Goal: Communication & Community: Answer question/provide support

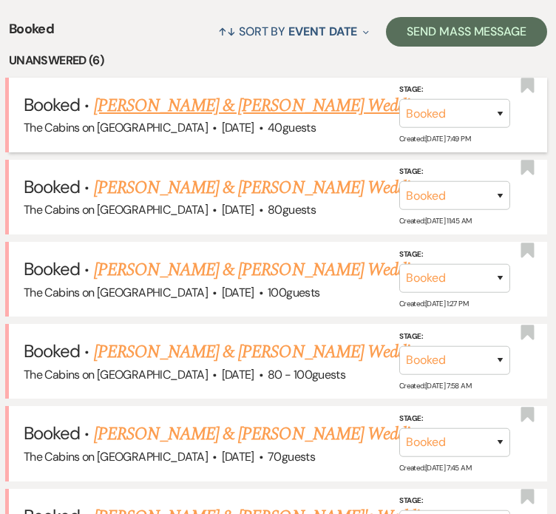
click at [257, 119] on link "[PERSON_NAME] & [PERSON_NAME] Wedding" at bounding box center [259, 105] width 331 height 27
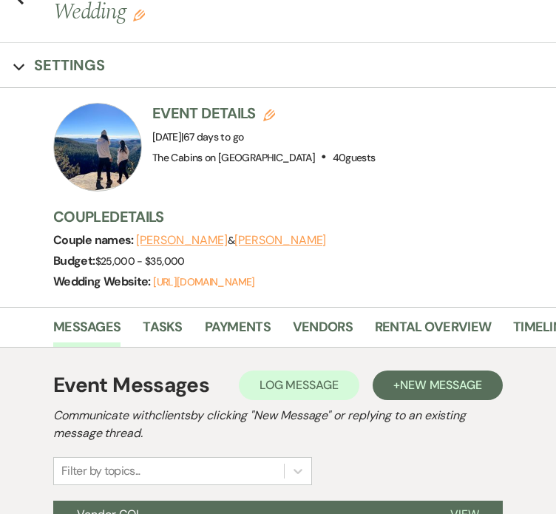
scroll to position [70, 0]
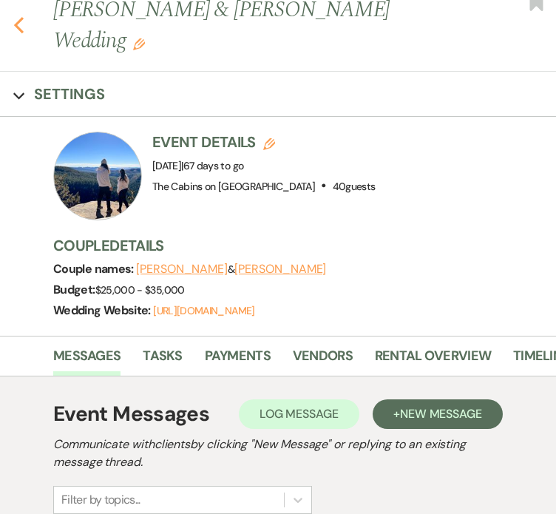
click at [21, 30] on icon "Previous" at bounding box center [18, 25] width 11 height 18
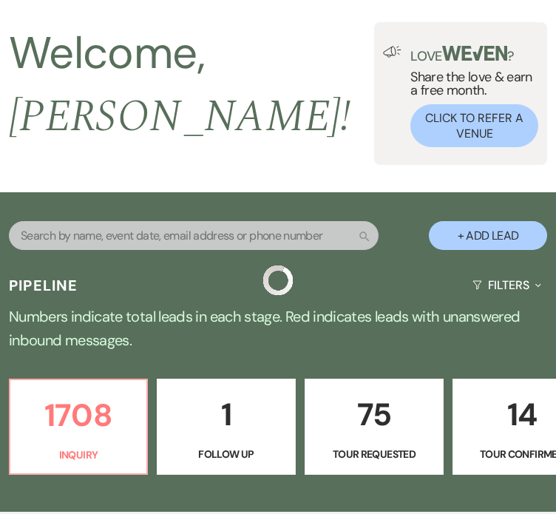
scroll to position [587, 0]
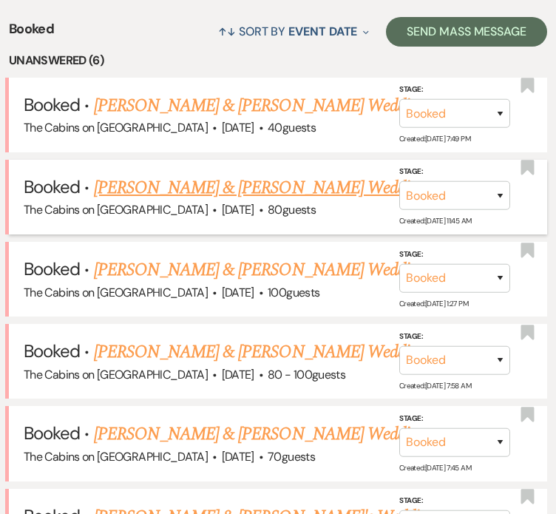
click at [210, 201] on link "[PERSON_NAME] & [PERSON_NAME] Wedding" at bounding box center [259, 188] width 331 height 27
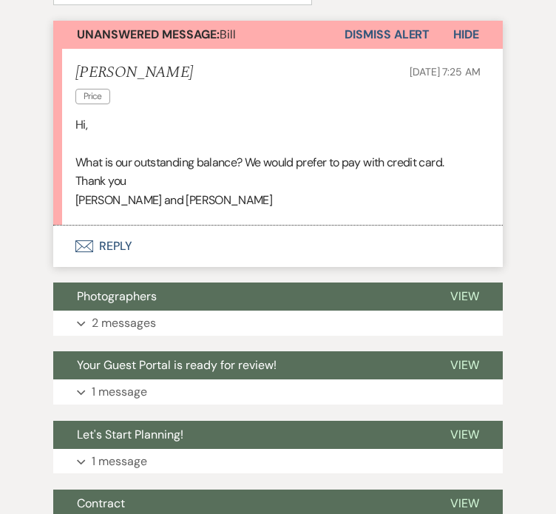
scroll to position [518, 0]
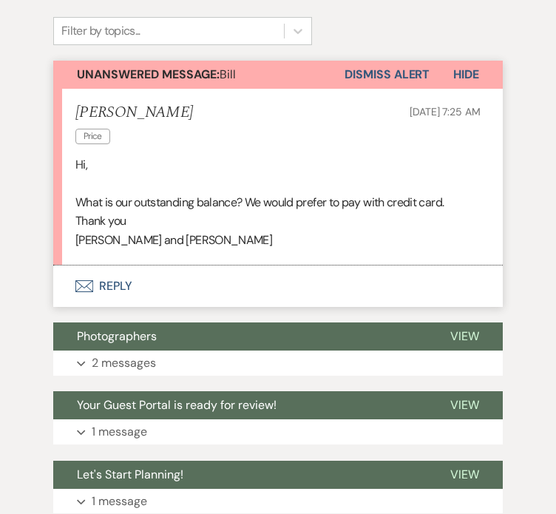
click at [430, 89] on button "Dismiss Alert" at bounding box center [387, 75] width 85 height 28
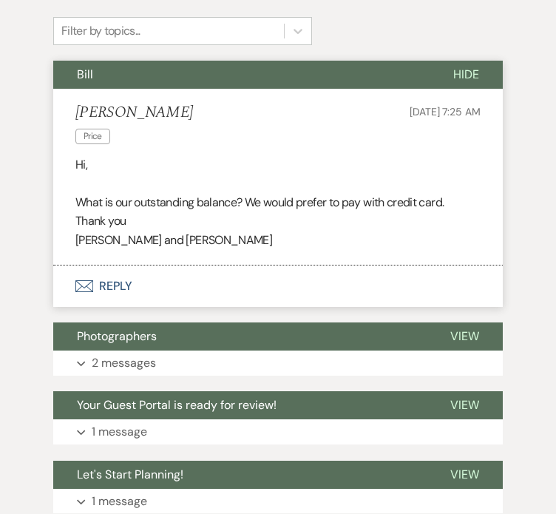
click at [479, 82] on span "Hide" at bounding box center [466, 75] width 26 height 16
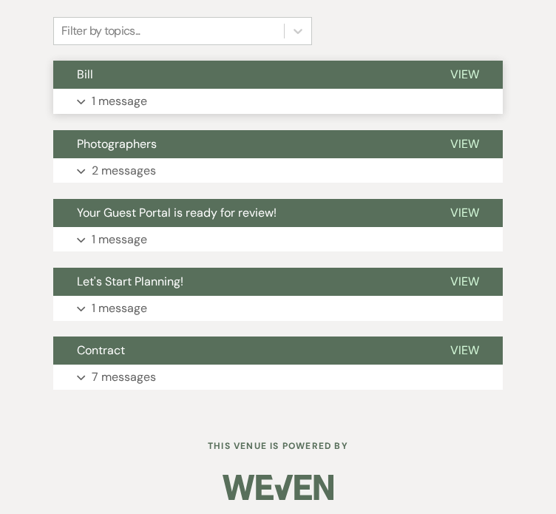
scroll to position [222, 0]
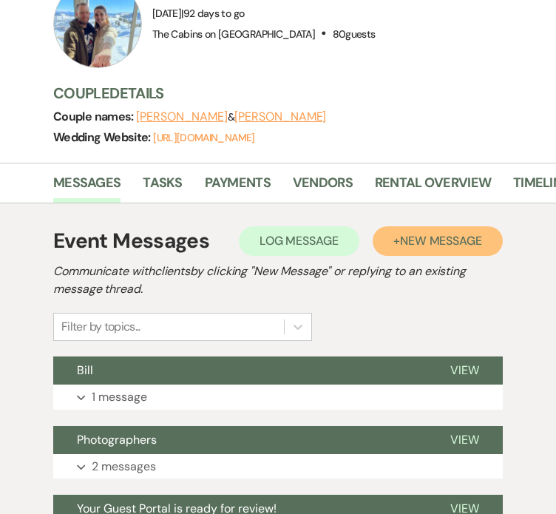
click at [503, 256] on button "+ New Message" at bounding box center [438, 241] width 130 height 30
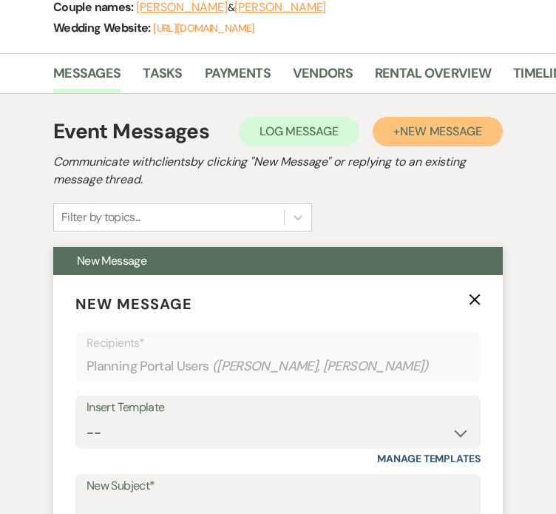
scroll to position [444, 0]
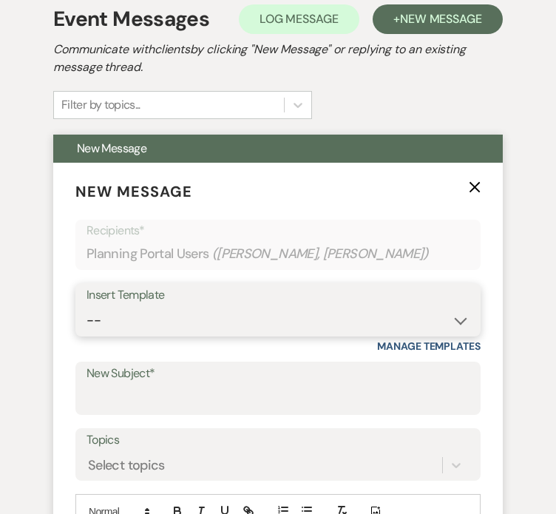
click at [99, 335] on select "-- Initial Inquiry Response Tour Request Response Follow Up Copy of Initial Inq…" at bounding box center [278, 320] width 383 height 29
select select "1249"
click at [87, 335] on select "-- Initial Inquiry Response Tour Request Response Follow Up Copy of Initial Inq…" at bounding box center [278, 320] width 383 height 29
type input "Final Payment Summary"
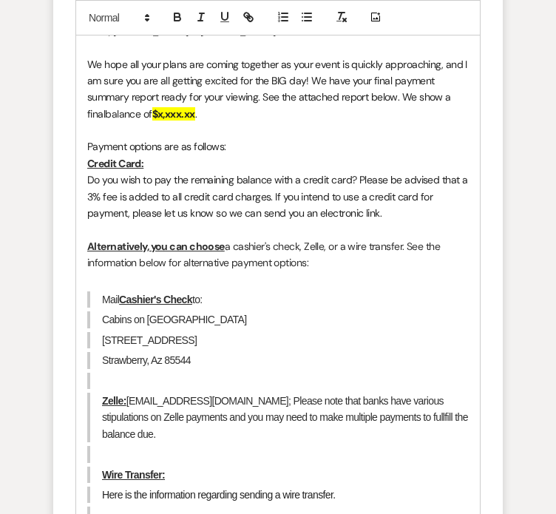
scroll to position [962, 0]
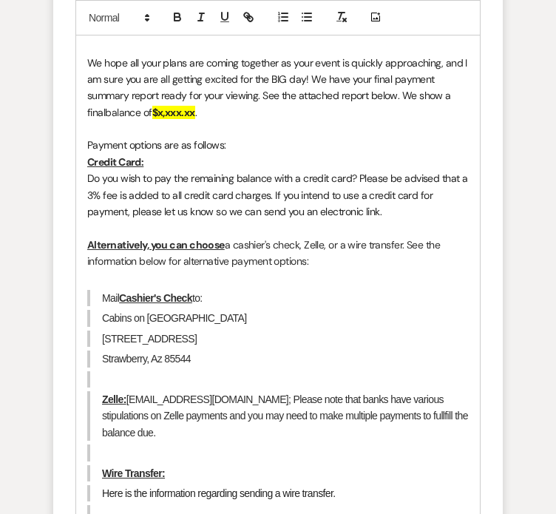
click at [195, 119] on strong "$x,xxx.xx" at bounding box center [173, 112] width 43 height 13
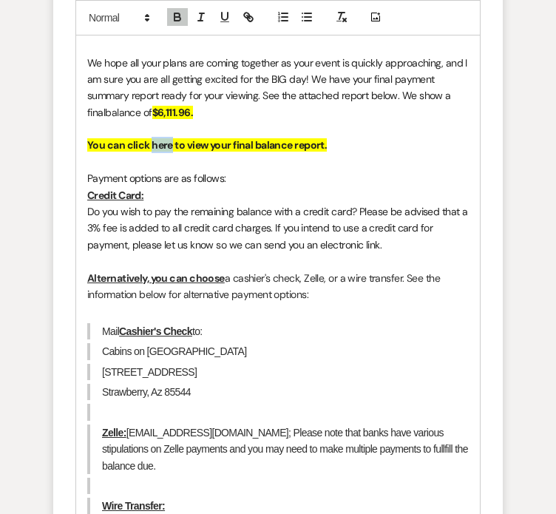
drag, startPoint x: 102, startPoint y: 229, endPoint x: 118, endPoint y: 229, distance: 16.3
click at [118, 152] on strong "You can click here to view your final balance report." at bounding box center [207, 144] width 240 height 13
drag, startPoint x: 102, startPoint y: 229, endPoint x: 124, endPoint y: 231, distance: 22.2
click at [124, 152] on strong "You can click HERE to view your final balance report." at bounding box center [208, 144] width 243 height 13
click at [248, 21] on icon "button" at bounding box center [250, 18] width 5 height 5
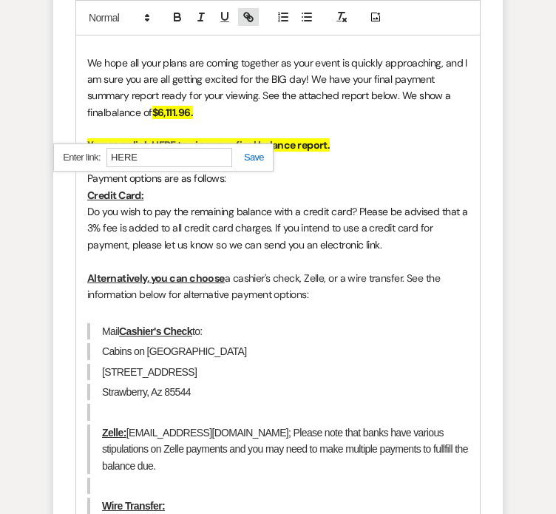
paste input "[URL][DOMAIN_NAME]"
click at [232, 163] on link at bounding box center [248, 157] width 32 height 11
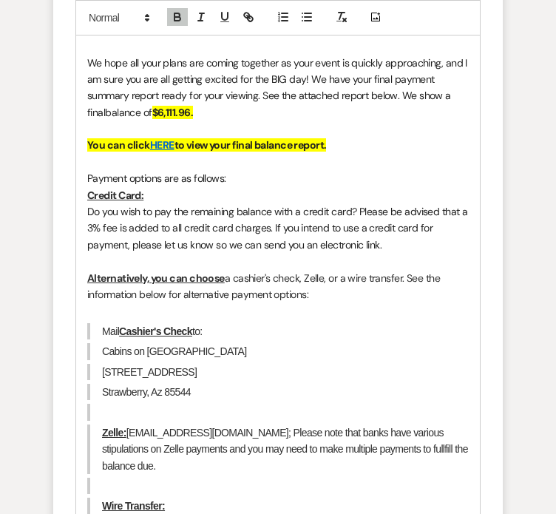
click at [179, 186] on p "Payment options are as follows:" at bounding box center [278, 178] width 382 height 16
click at [150, 152] on link "HERE" at bounding box center [162, 144] width 24 height 13
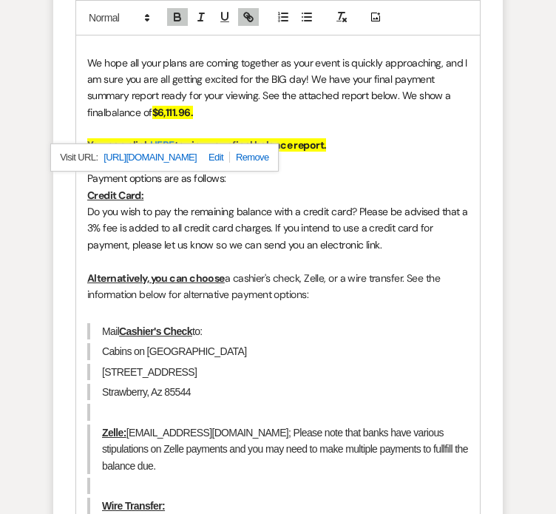
click at [115, 167] on link "[URL][DOMAIN_NAME]" at bounding box center [150, 157] width 93 height 19
click at [177, 251] on span "Do you wish to pay the remaining balance with a credit card? Please be advised …" at bounding box center [278, 228] width 383 height 47
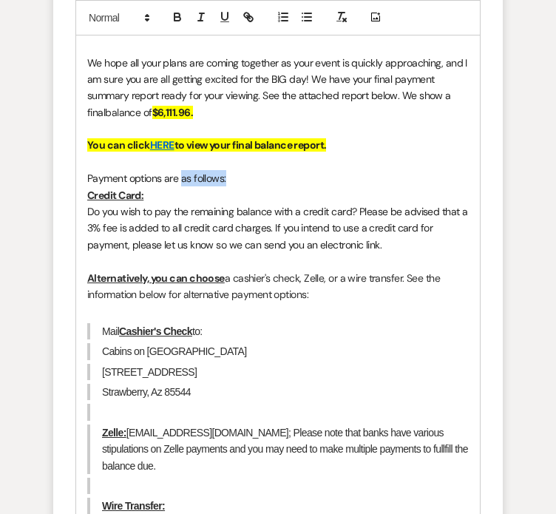
drag, startPoint x: 131, startPoint y: 260, endPoint x: 180, endPoint y: 260, distance: 48.8
click at [180, 186] on p "Payment options are as follows:" at bounding box center [278, 178] width 382 height 16
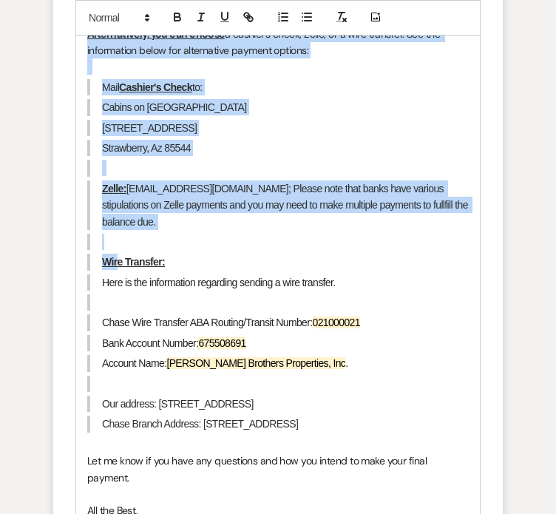
scroll to position [1331, 0]
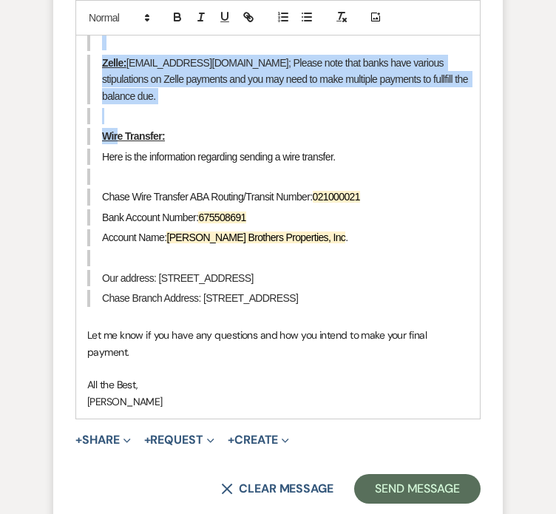
drag, startPoint x: 38, startPoint y: 280, endPoint x: 334, endPoint y: 363, distance: 306.7
click at [334, 363] on div "Hello, [PERSON_NAME] & [PERSON_NAME]! We hope all your plans are coming togethe…" at bounding box center [278, 31] width 404 height 776
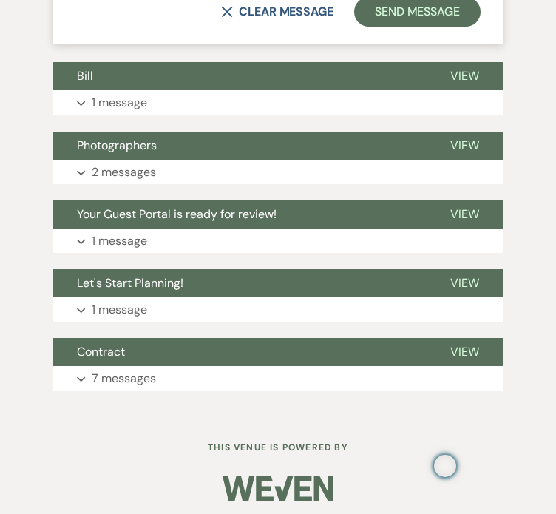
scroll to position [878, 0]
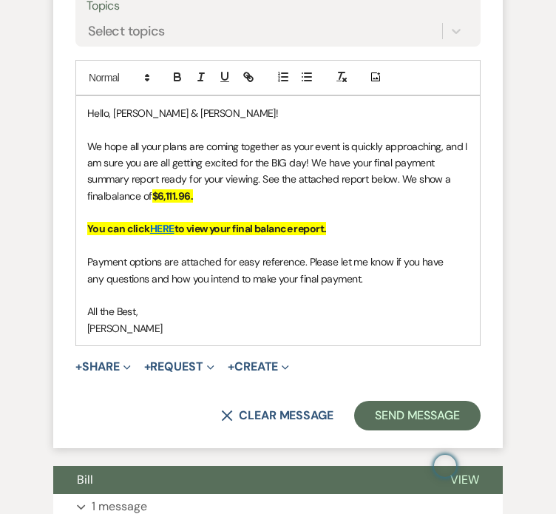
click at [132, 320] on p "All the Best," at bounding box center [278, 311] width 382 height 16
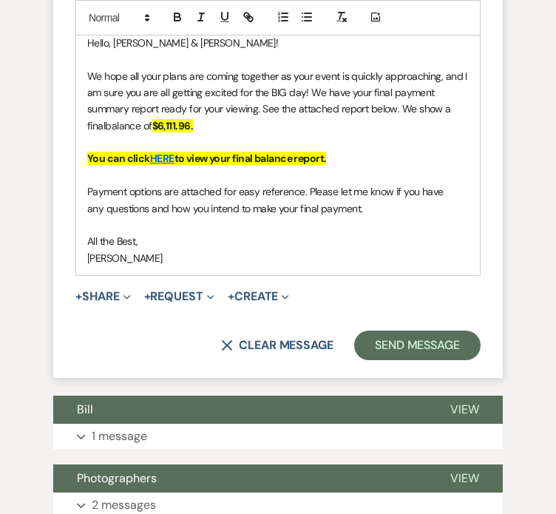
scroll to position [1026, 0]
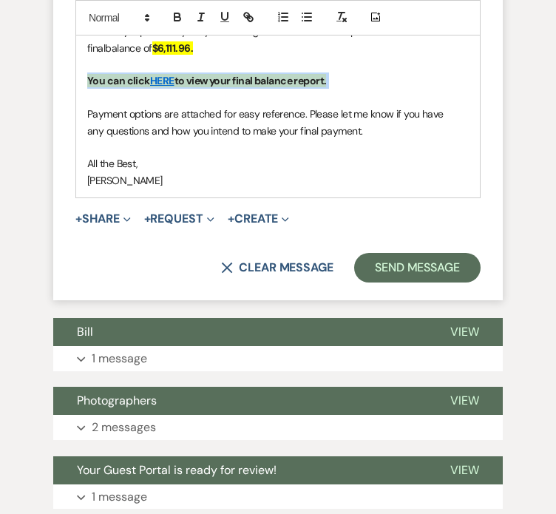
drag, startPoint x: 36, startPoint y: 161, endPoint x: 324, endPoint y: 167, distance: 288.5
click at [324, 167] on div "Hello, [PERSON_NAME] & [PERSON_NAME]! We hope all your plans are coming togethe…" at bounding box center [278, 72] width 404 height 249
click at [331, 26] on button "button" at bounding box center [341, 17] width 21 height 18
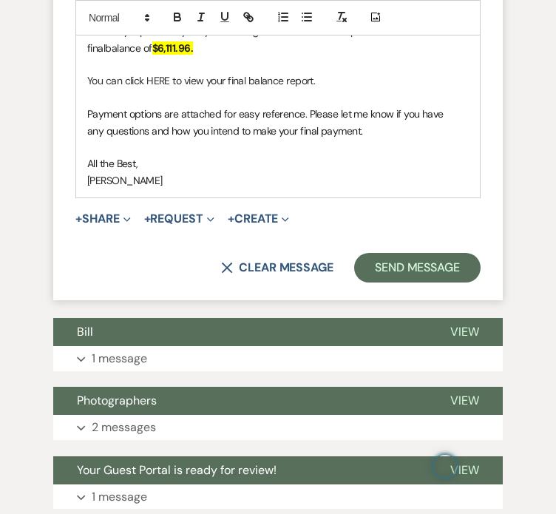
click at [107, 89] on p "You can click HERE to view your final balance report." at bounding box center [278, 80] width 382 height 16
drag, startPoint x: 98, startPoint y: 163, endPoint x: 118, endPoint y: 163, distance: 20.7
click at [118, 89] on p "You can click HERE to view your final balance report." at bounding box center [278, 80] width 382 height 16
click at [244, 18] on icon "button" at bounding box center [246, 15] width 5 height 5
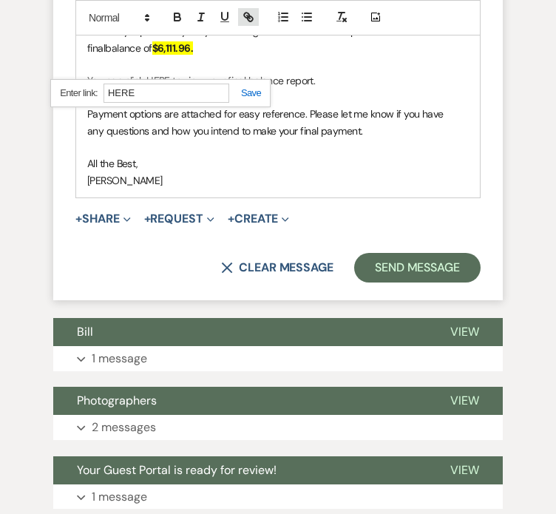
paste input "[URL][DOMAIN_NAME]"
type input "[URL][DOMAIN_NAME]"
click at [229, 98] on link at bounding box center [245, 92] width 32 height 11
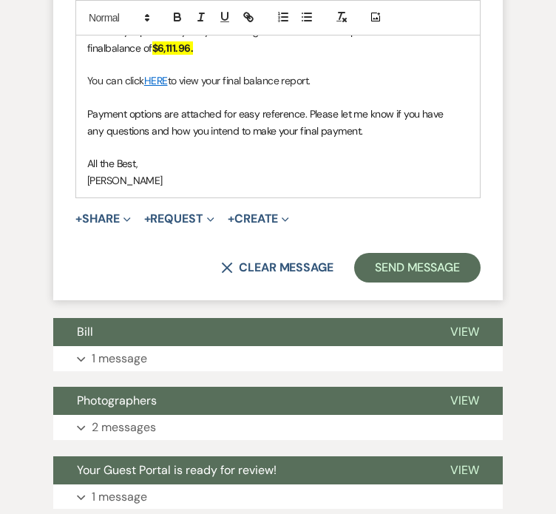
click at [192, 137] on span "Payment options are attached for easy reference. Please let me know if you have…" at bounding box center [266, 122] width 359 height 30
click at [144, 87] on link "HERE" at bounding box center [156, 80] width 24 height 13
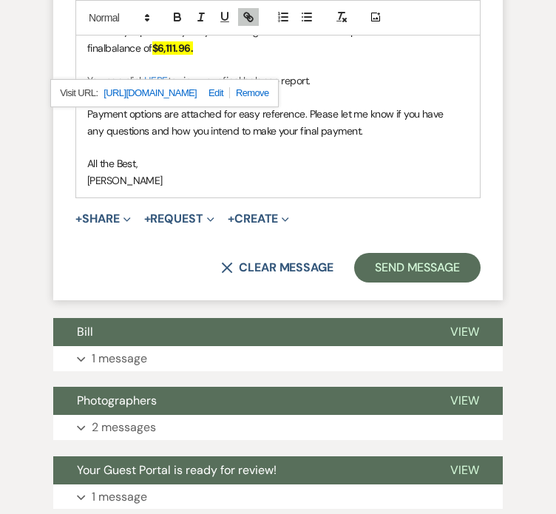
click at [107, 103] on link "[URL][DOMAIN_NAME]" at bounding box center [150, 93] width 93 height 19
click at [327, 139] on p "Payment options are attached for easy reference. Please let me know if you have…" at bounding box center [278, 122] width 382 height 33
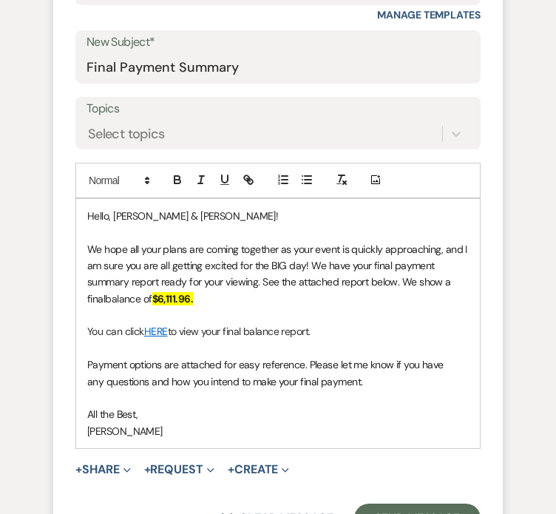
scroll to position [962, 0]
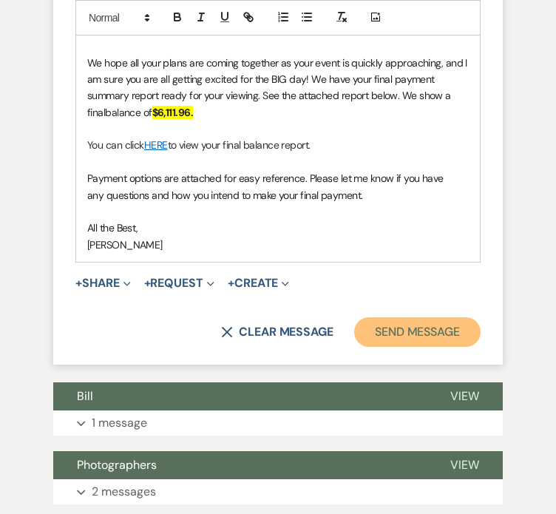
click at [467, 347] on button "Send Message" at bounding box center [417, 332] width 126 height 30
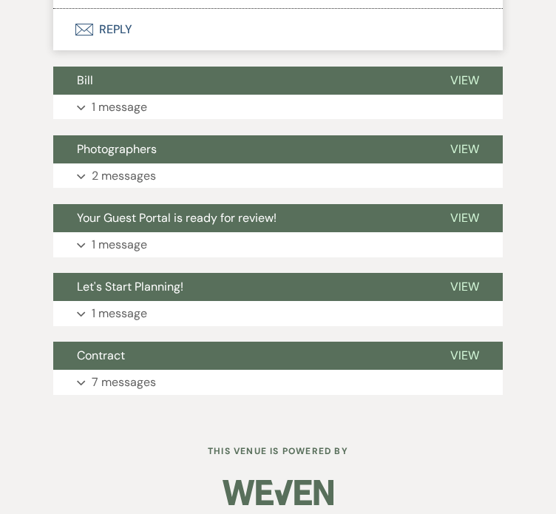
scroll to position [293, 0]
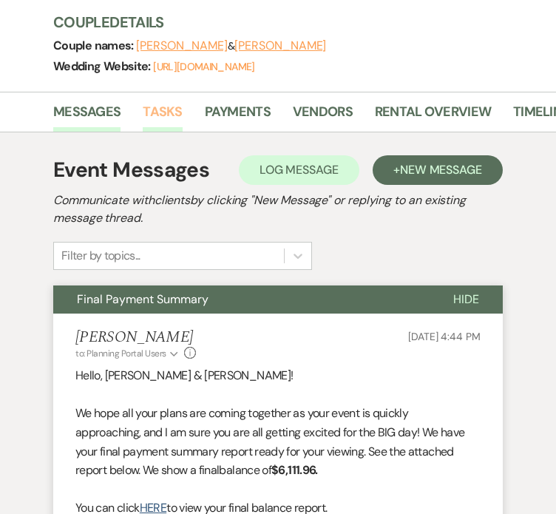
click at [143, 118] on link "Tasks" at bounding box center [162, 116] width 39 height 30
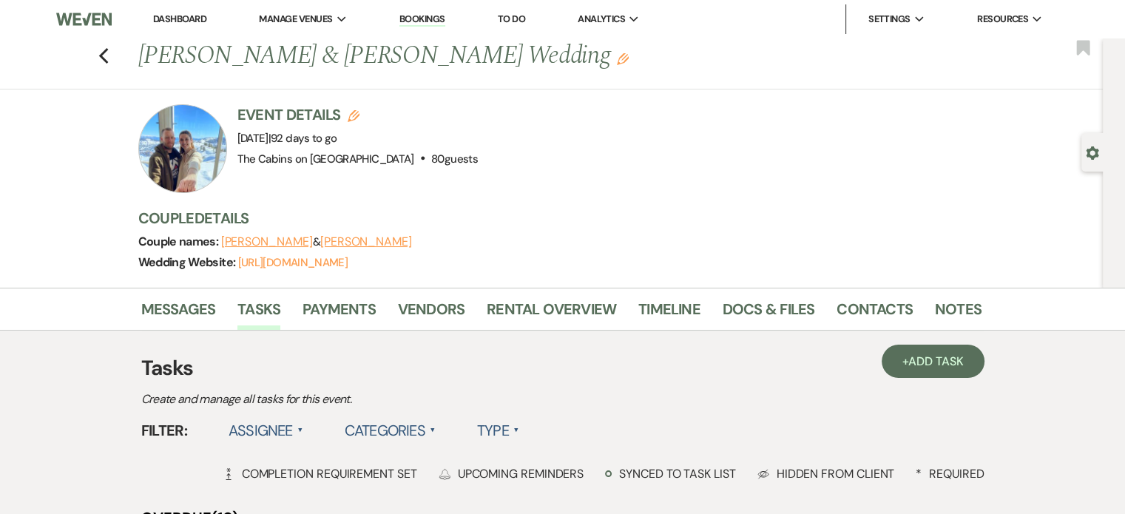
click at [519, 444] on label "Type ▲" at bounding box center [498, 430] width 42 height 27
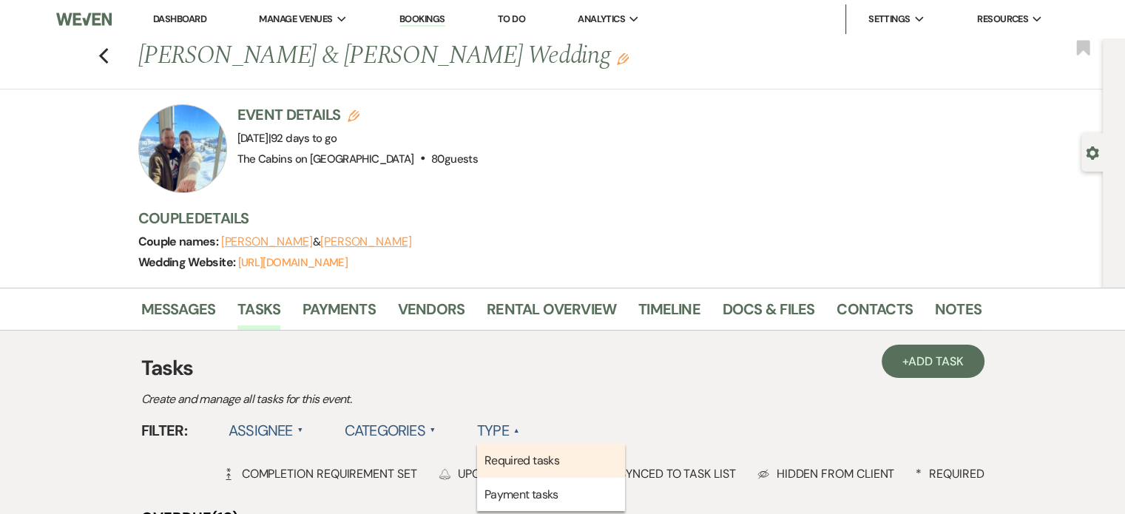
click at [608, 478] on li "Required tasks" at bounding box center [551, 461] width 148 height 34
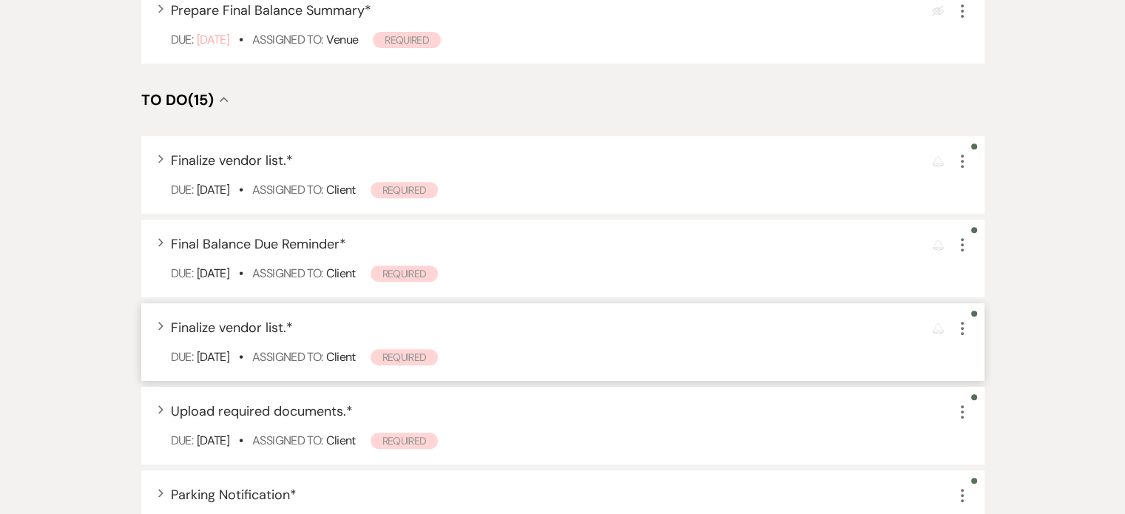
scroll to position [592, 0]
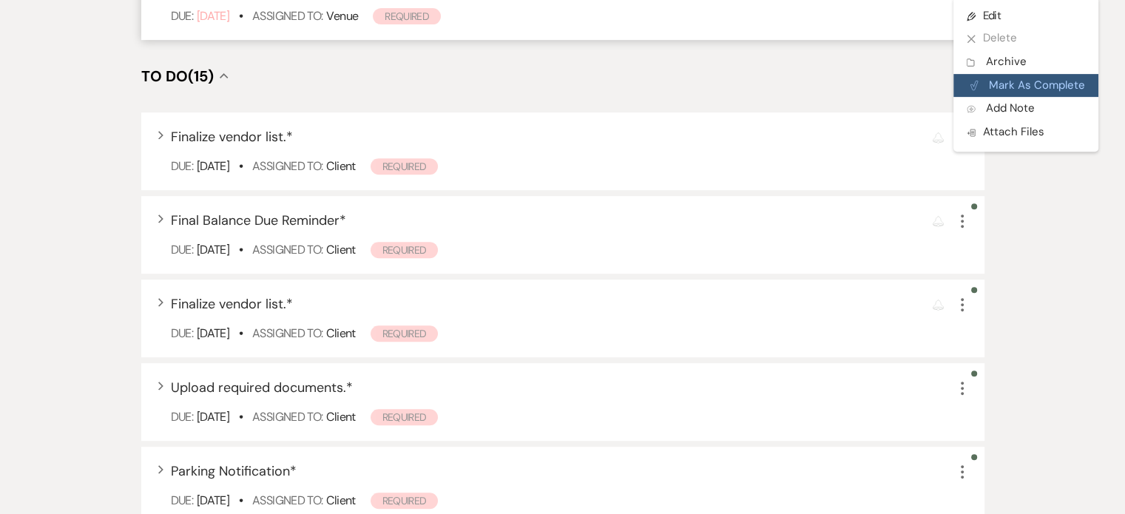
click at [957, 98] on button "Plan Portal Link Mark As Complete" at bounding box center [1025, 86] width 145 height 24
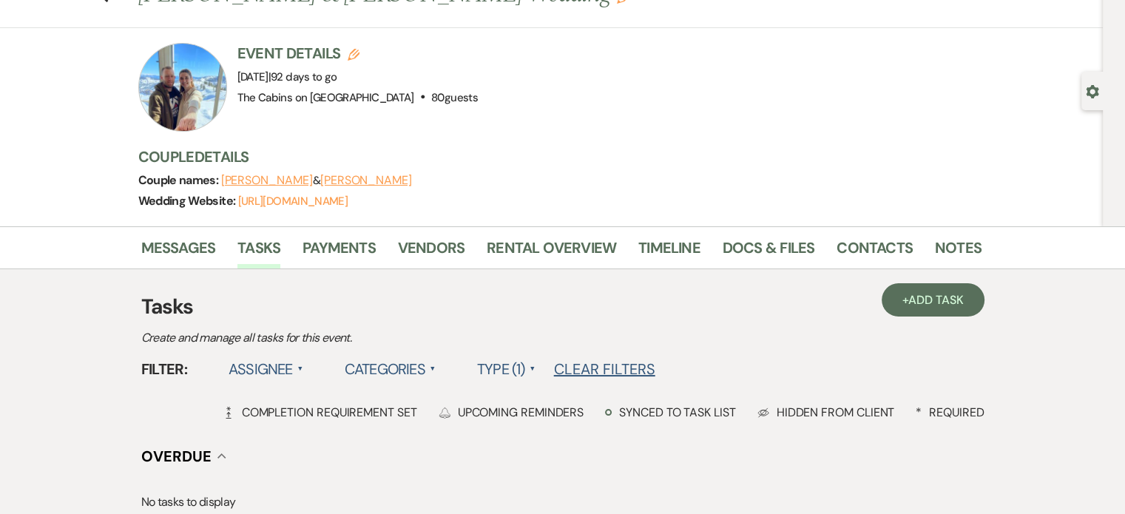
scroll to position [0, 0]
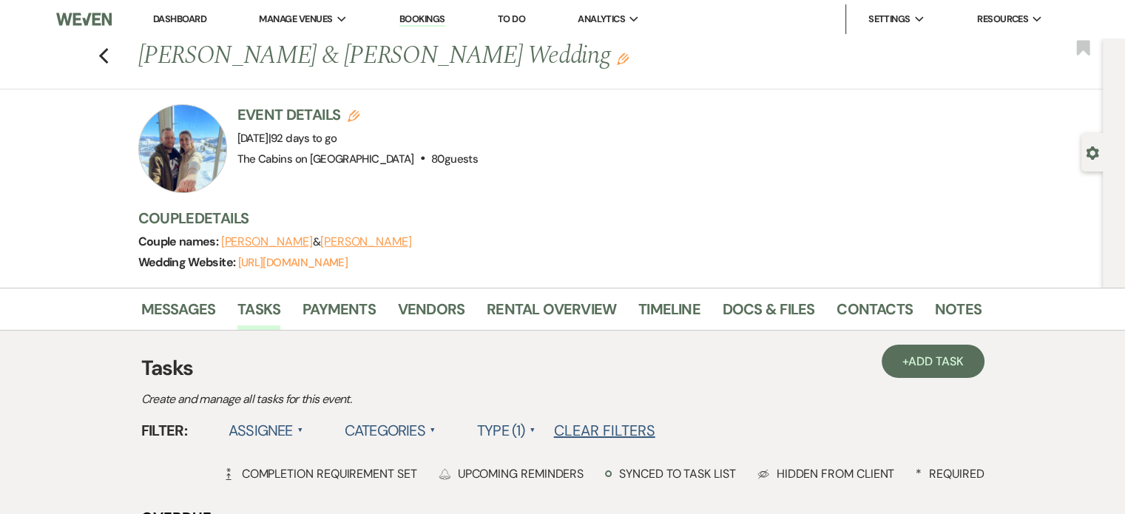
click at [187, 22] on link "Dashboard" at bounding box center [179, 19] width 53 height 13
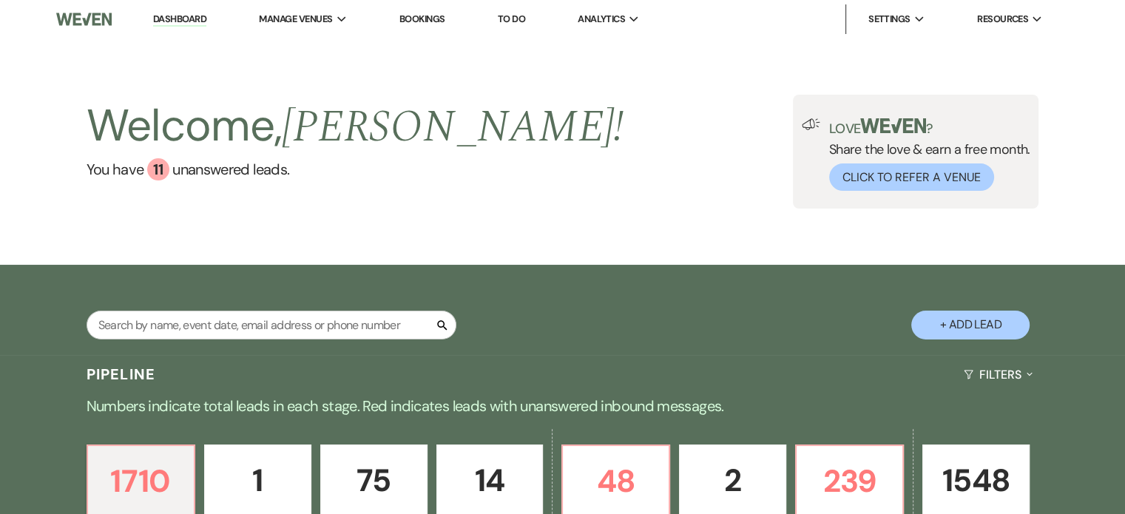
scroll to position [296, 0]
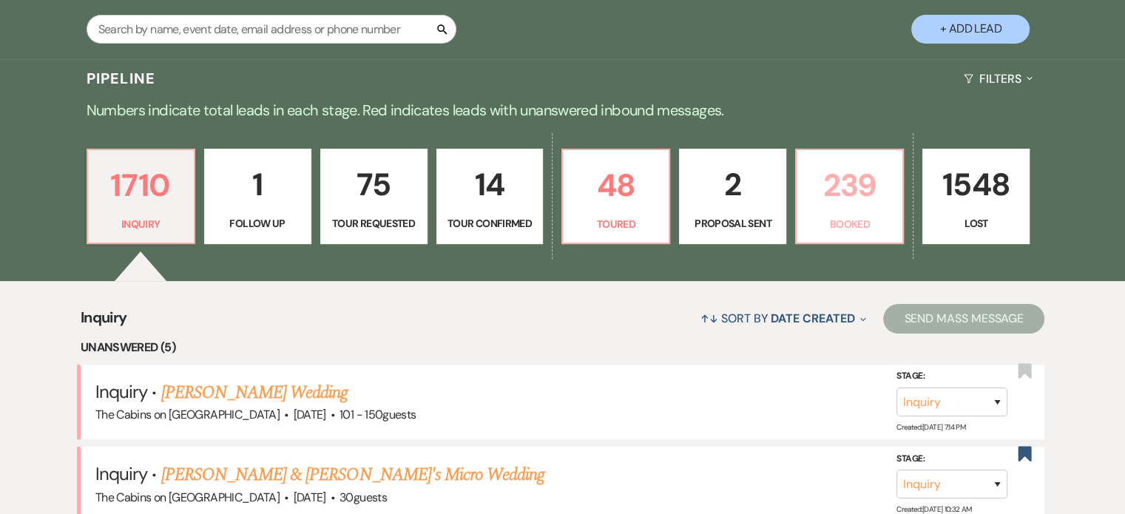
click at [865, 210] on p "239" at bounding box center [849, 185] width 88 height 50
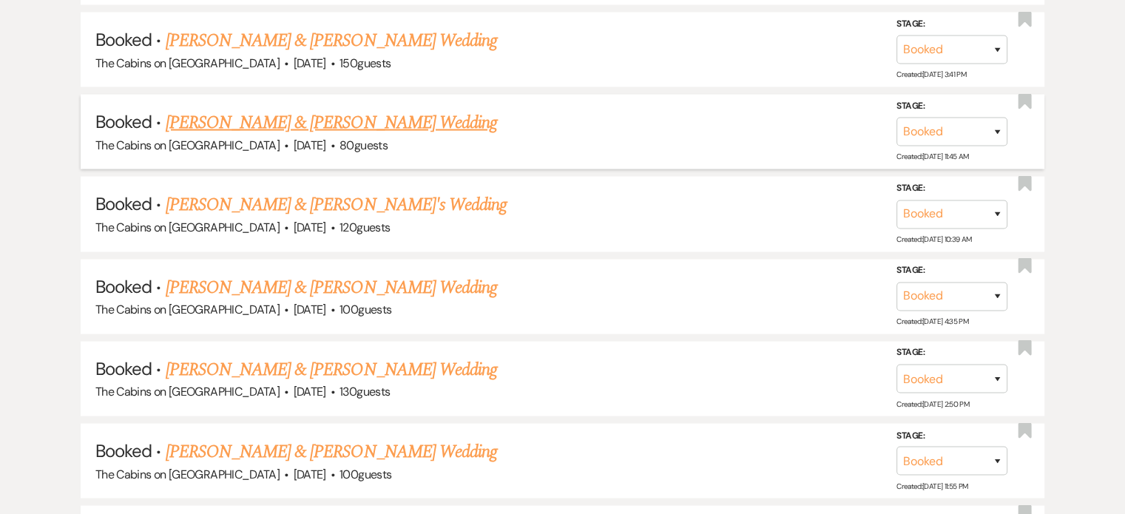
scroll to position [3032, 0]
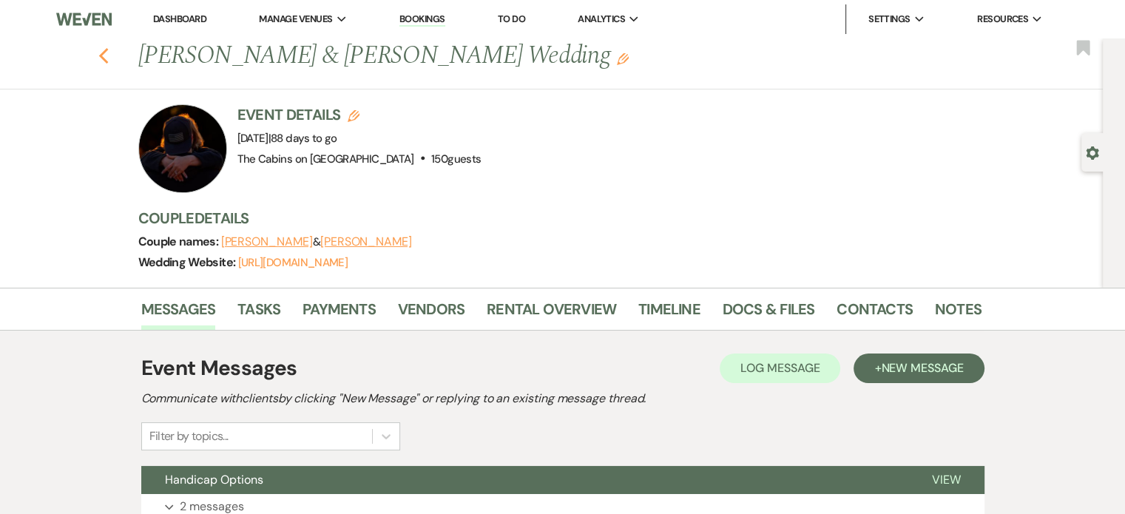
click at [109, 61] on icon "Previous" at bounding box center [103, 56] width 11 height 18
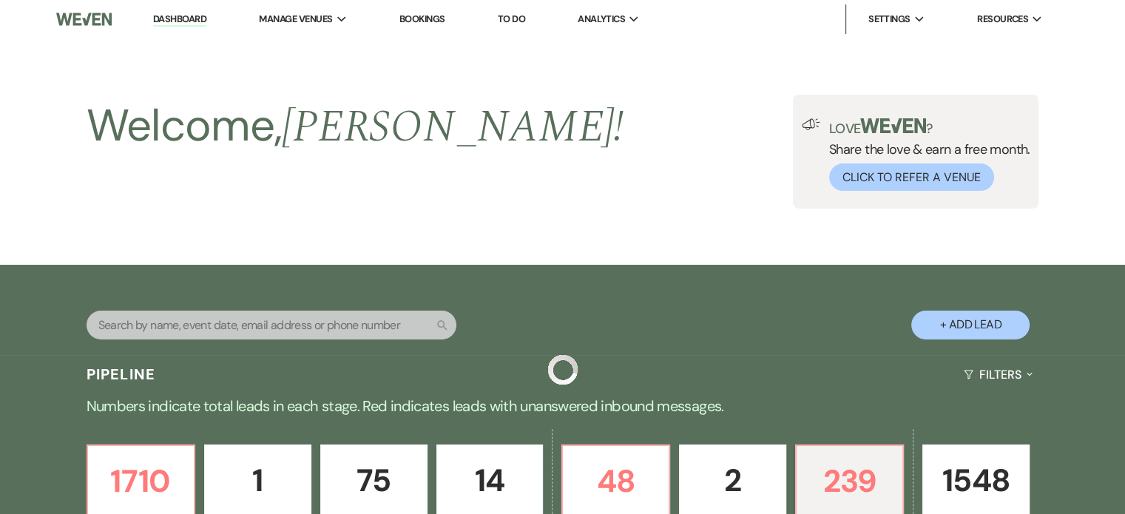
scroll to position [3032, 0]
